Goal: Find specific page/section: Find specific page/section

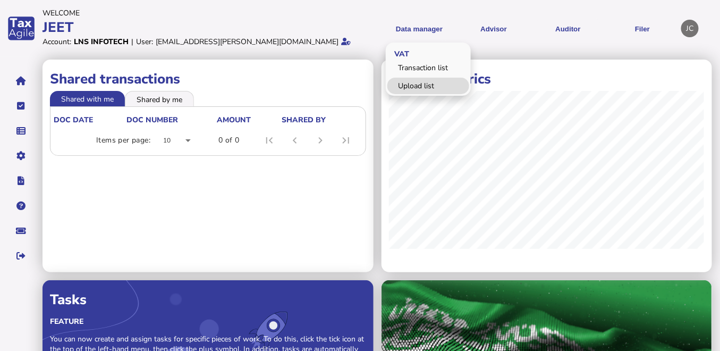
click at [419, 83] on link "Upload list" at bounding box center [429, 86] width 82 height 16
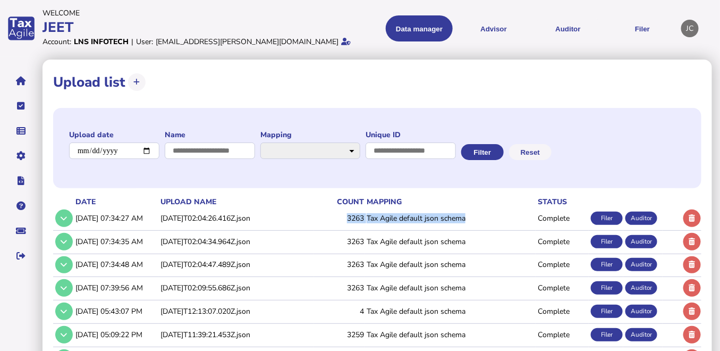
drag, startPoint x: 342, startPoint y: 216, endPoint x: 487, endPoint y: 216, distance: 145.2
click at [487, 216] on tr "[DATE] 07:34:27 AM [DATE]T02:04:26.416Z.json 3263 Tax Agile default json schema…" at bounding box center [377, 218] width 649 height 22
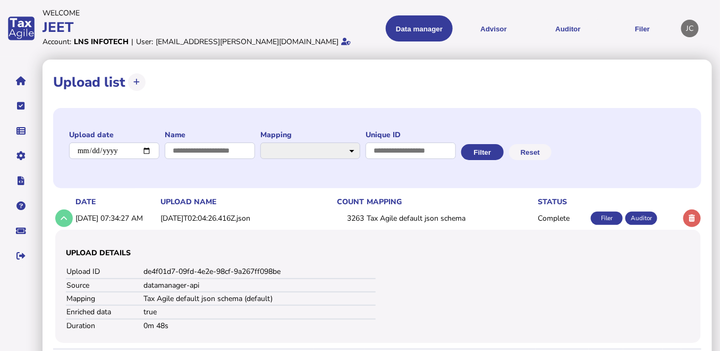
click at [322, 187] on div "**********" at bounding box center [377, 148] width 649 height 80
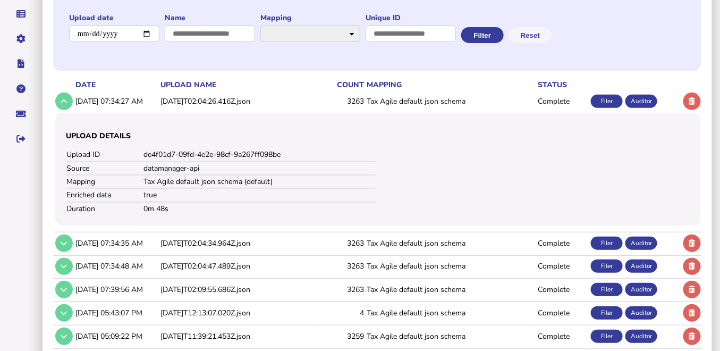
scroll to position [118, 0]
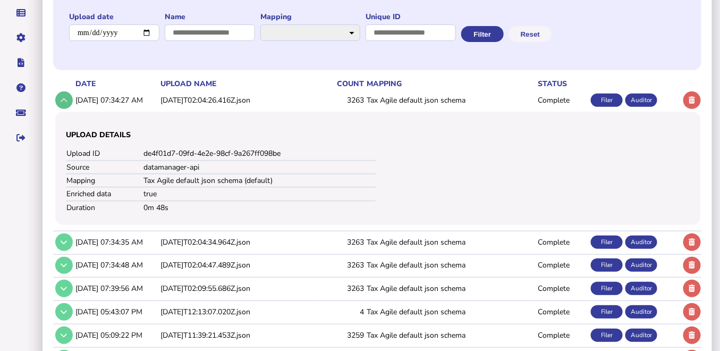
click at [61, 103] on icon at bounding box center [64, 100] width 6 height 7
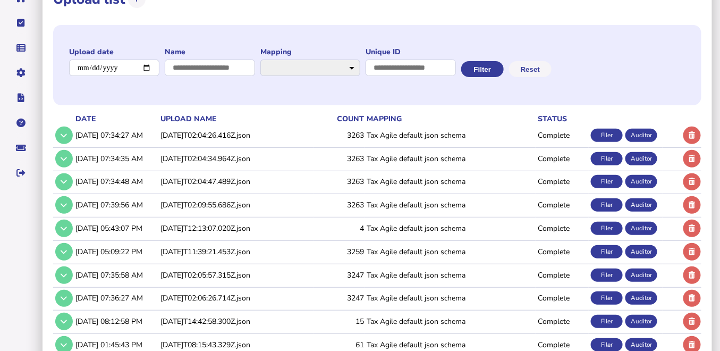
scroll to position [0, 0]
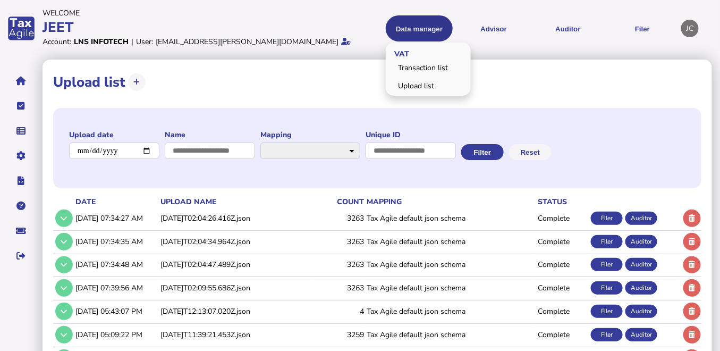
click at [401, 31] on button "Data manager" at bounding box center [419, 28] width 67 height 26
click at [412, 66] on link "Transaction list" at bounding box center [429, 68] width 82 height 16
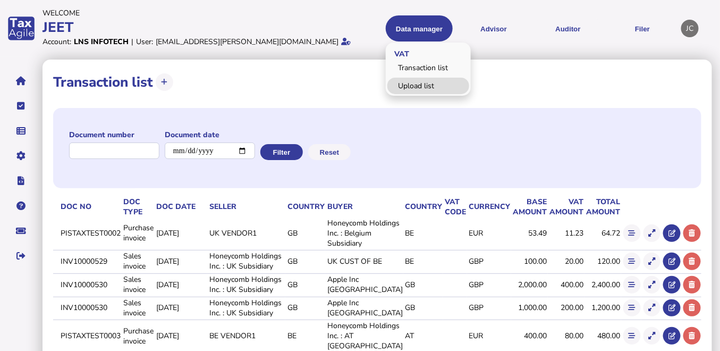
click at [411, 82] on link "Upload list" at bounding box center [429, 86] width 82 height 16
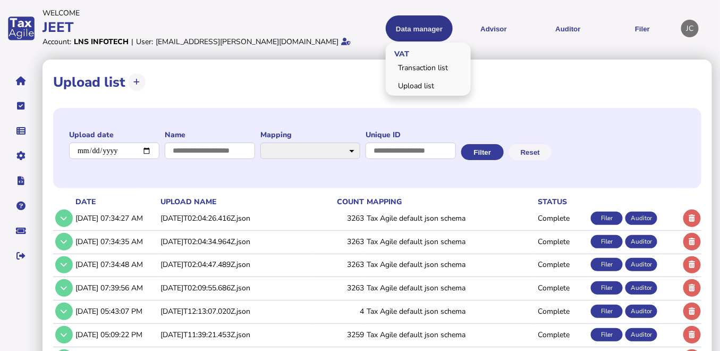
click at [424, 35] on button "Data manager" at bounding box center [419, 28] width 67 height 26
click at [410, 65] on link "Transaction list" at bounding box center [429, 68] width 82 height 16
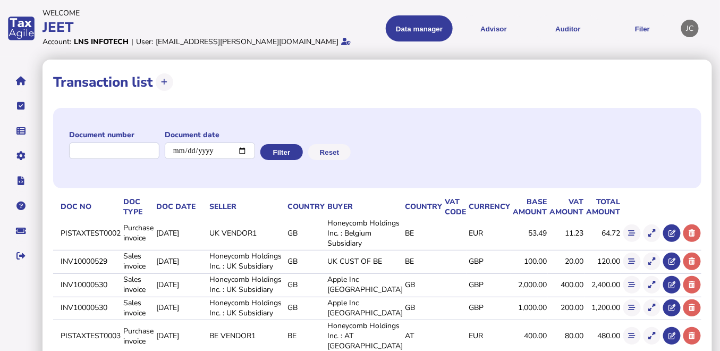
click at [689, 31] on div "JC" at bounding box center [691, 29] width 18 height 18
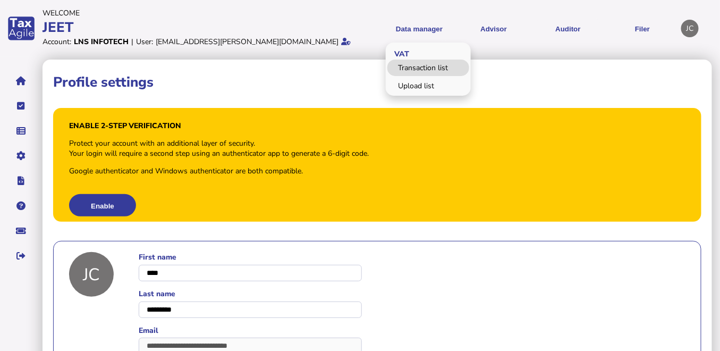
click at [417, 65] on link "Transaction list" at bounding box center [429, 68] width 82 height 16
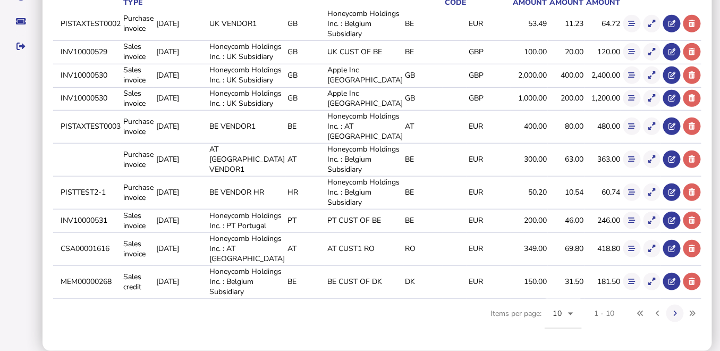
scroll to position [288, 0]
click at [673, 315] on button at bounding box center [676, 314] width 18 height 18
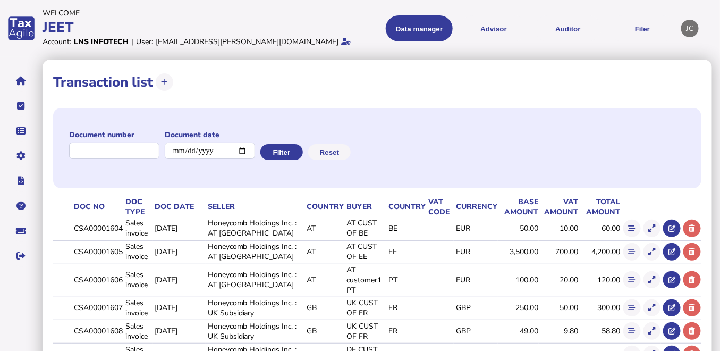
scroll to position [190, 0]
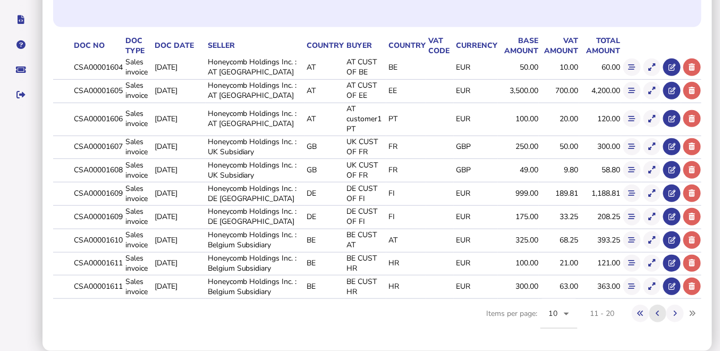
click at [658, 314] on icon at bounding box center [659, 313] width 4 height 7
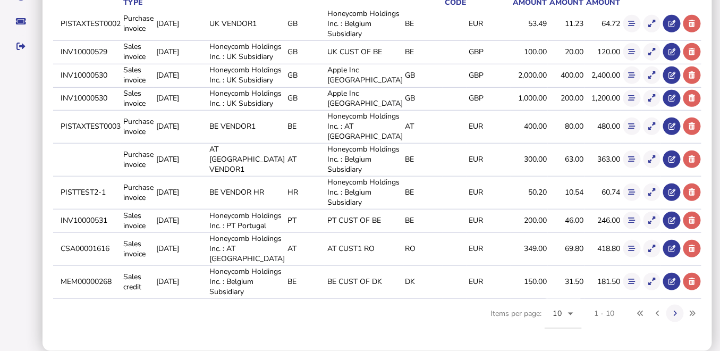
scroll to position [288, 0]
click at [676, 311] on icon at bounding box center [676, 313] width 4 height 7
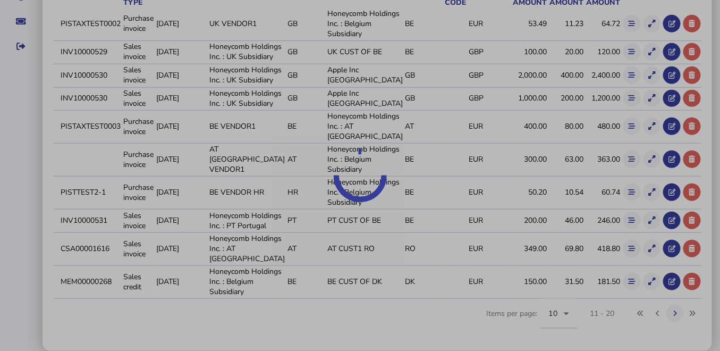
scroll to position [190, 0]
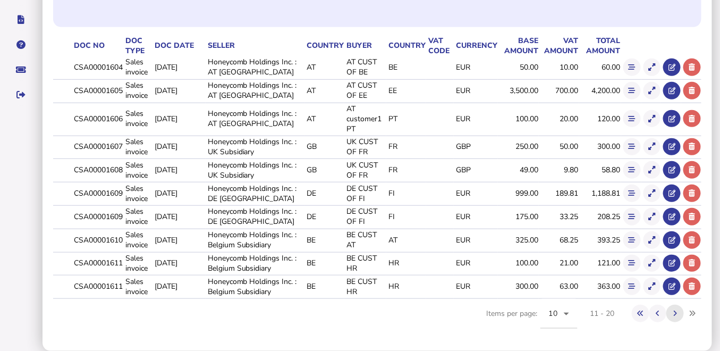
click at [677, 316] on icon at bounding box center [676, 313] width 4 height 7
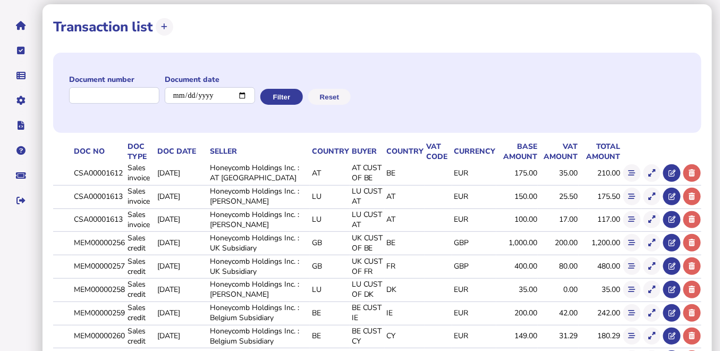
scroll to position [0, 0]
